Goal: Use online tool/utility

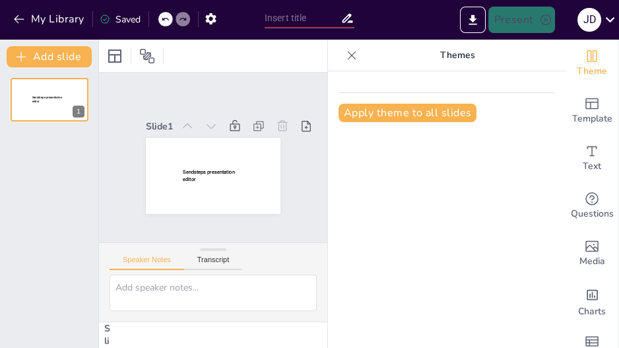
type input "The Shoe Game"
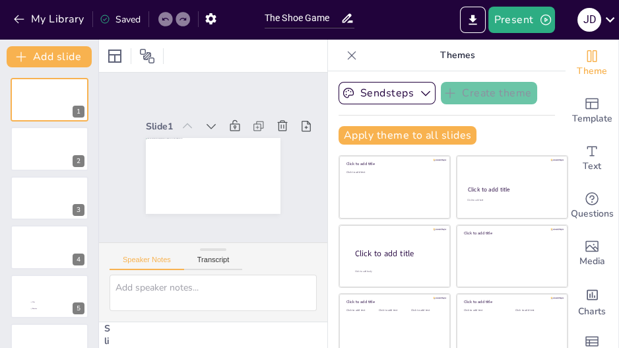
click at [523, 17] on button "Present" at bounding box center [521, 20] width 66 height 26
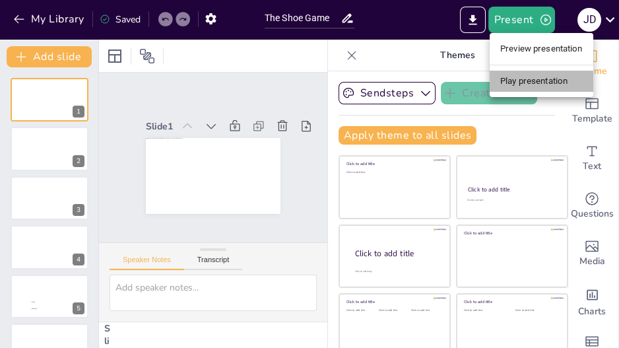
click at [523, 80] on li "Play presentation" at bounding box center [542, 81] width 104 height 21
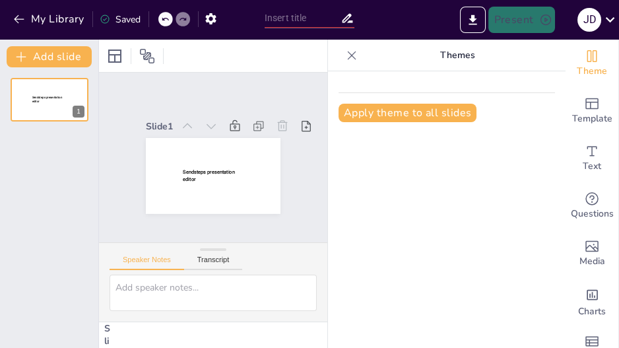
type input "The Shoe Game"
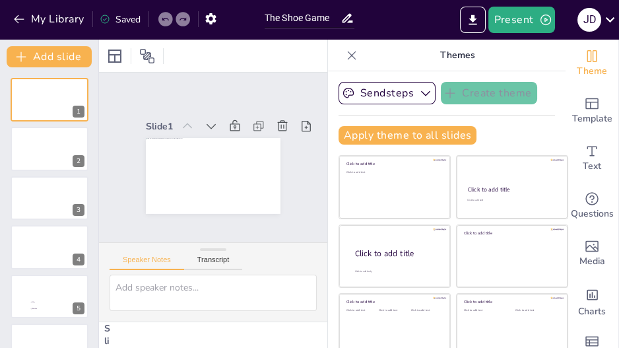
click at [44, 18] on button "My Library" at bounding box center [50, 19] width 80 height 21
